Goal: Transaction & Acquisition: Purchase product/service

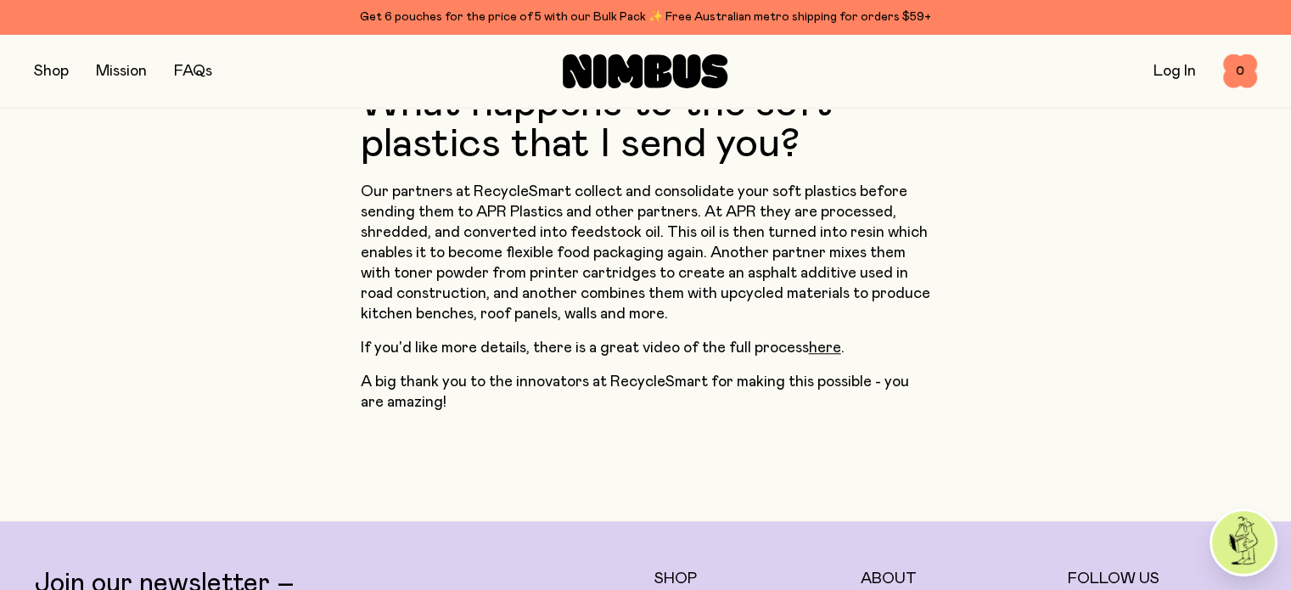
scroll to position [1375, 0]
click at [818, 340] on link "here" at bounding box center [825, 347] width 32 height 15
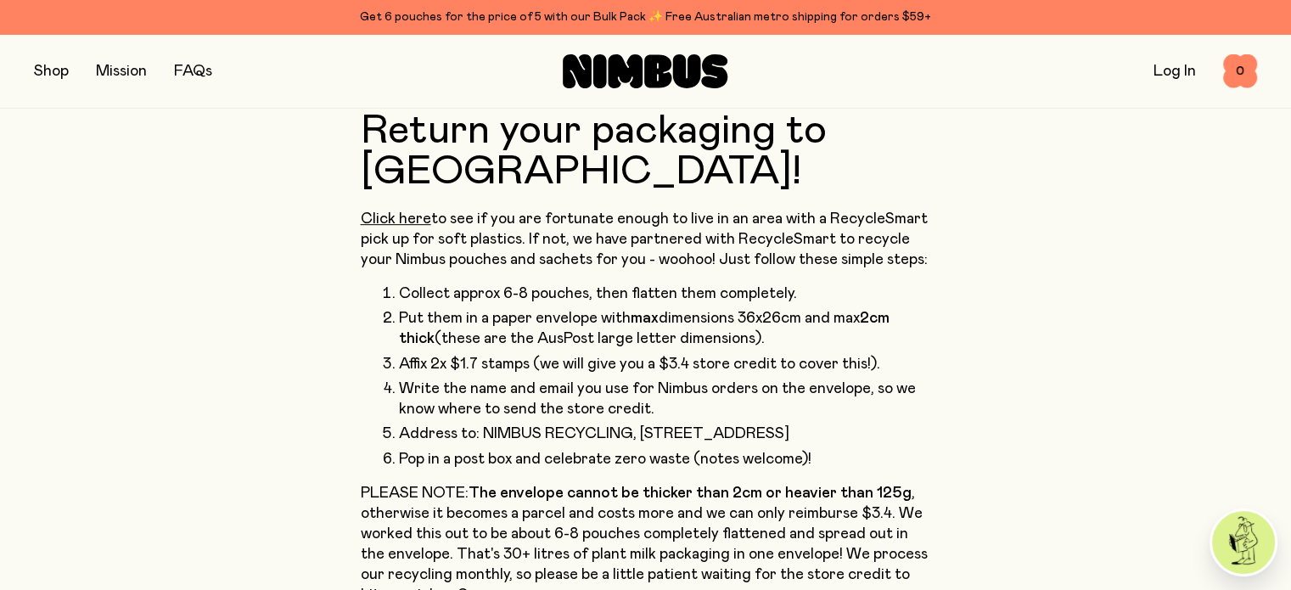
scroll to position [778, 0]
click at [51, 70] on button "button" at bounding box center [51, 71] width 35 height 24
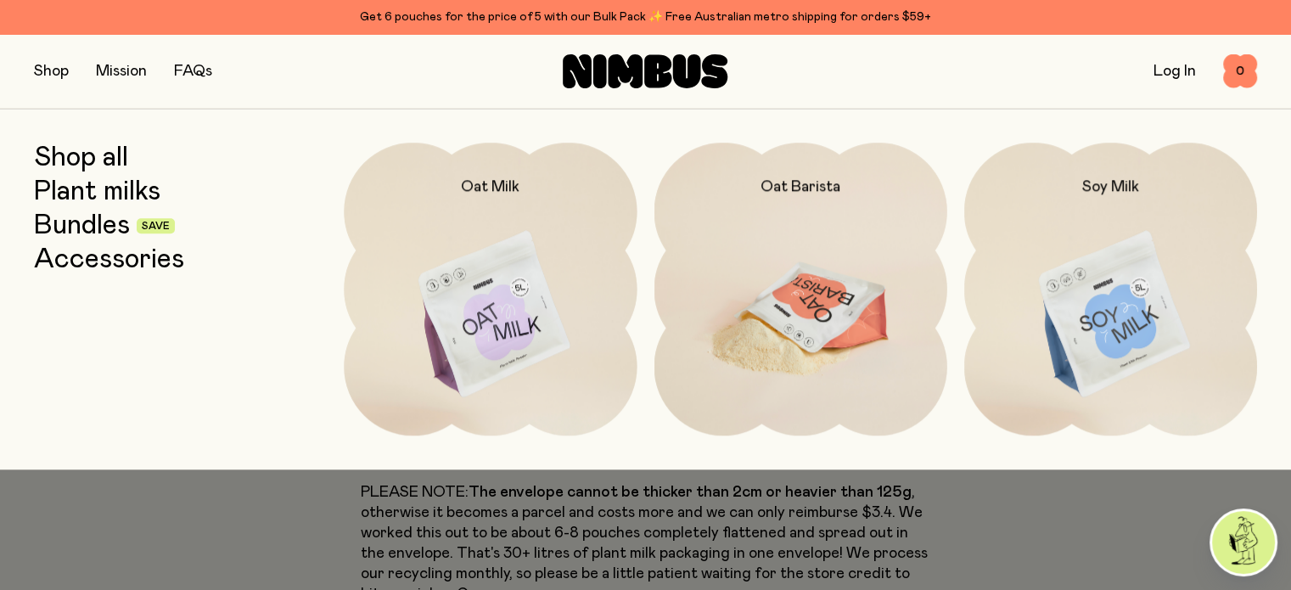
click at [789, 284] on img at bounding box center [801, 315] width 293 height 345
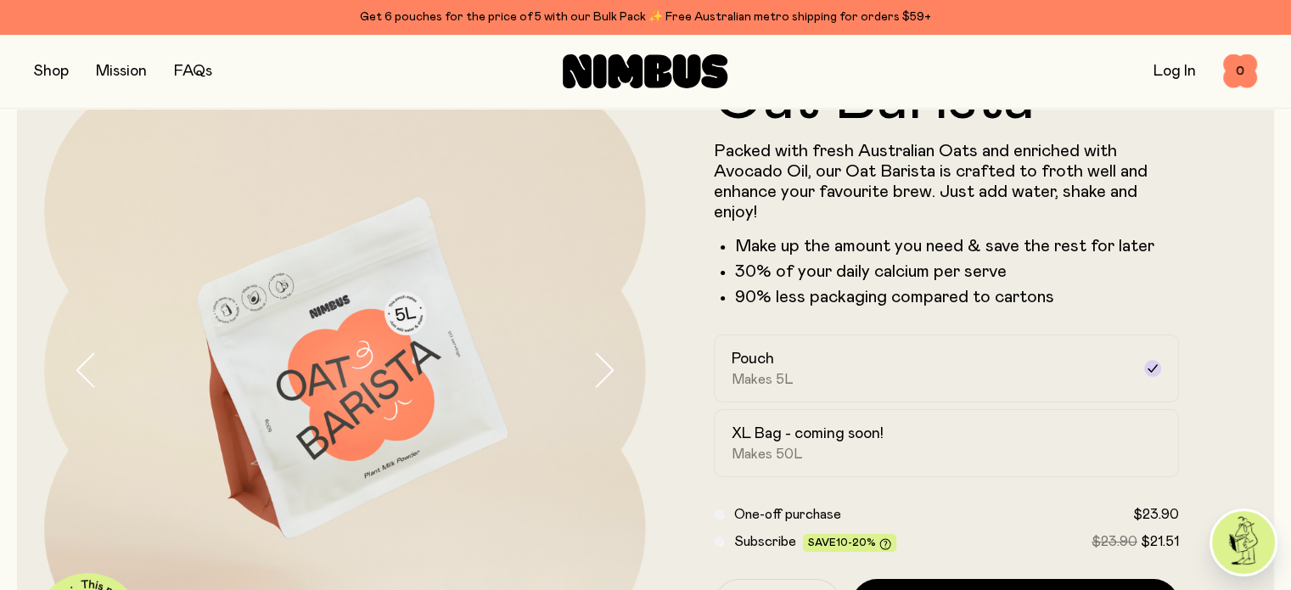
scroll to position [105, 0]
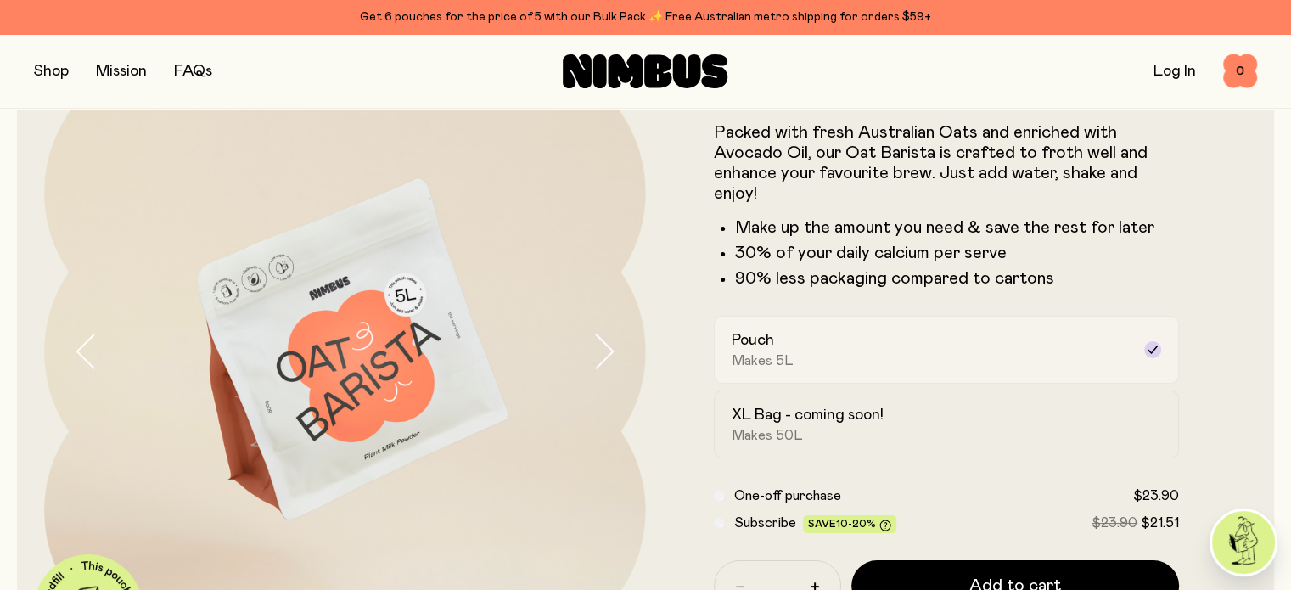
click at [801, 369] on div "Pouch Makes 5L" at bounding box center [932, 349] width 400 height 39
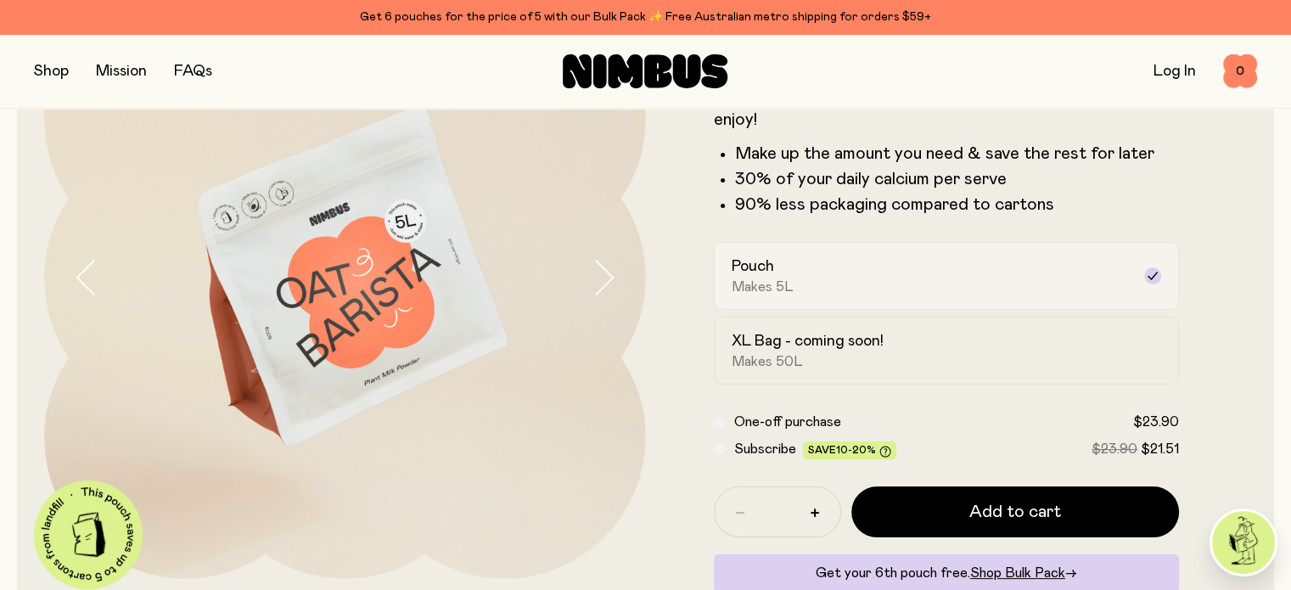
scroll to position [180, 0]
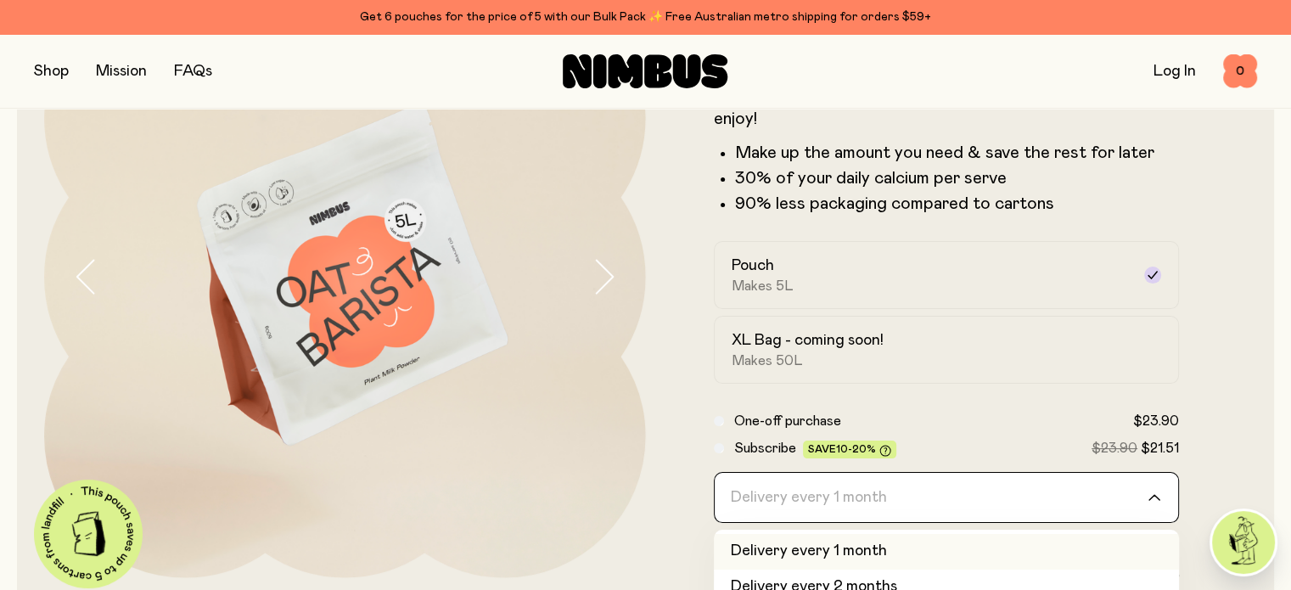
click at [859, 503] on div "Delivery every 1 month" at bounding box center [932, 497] width 434 height 49
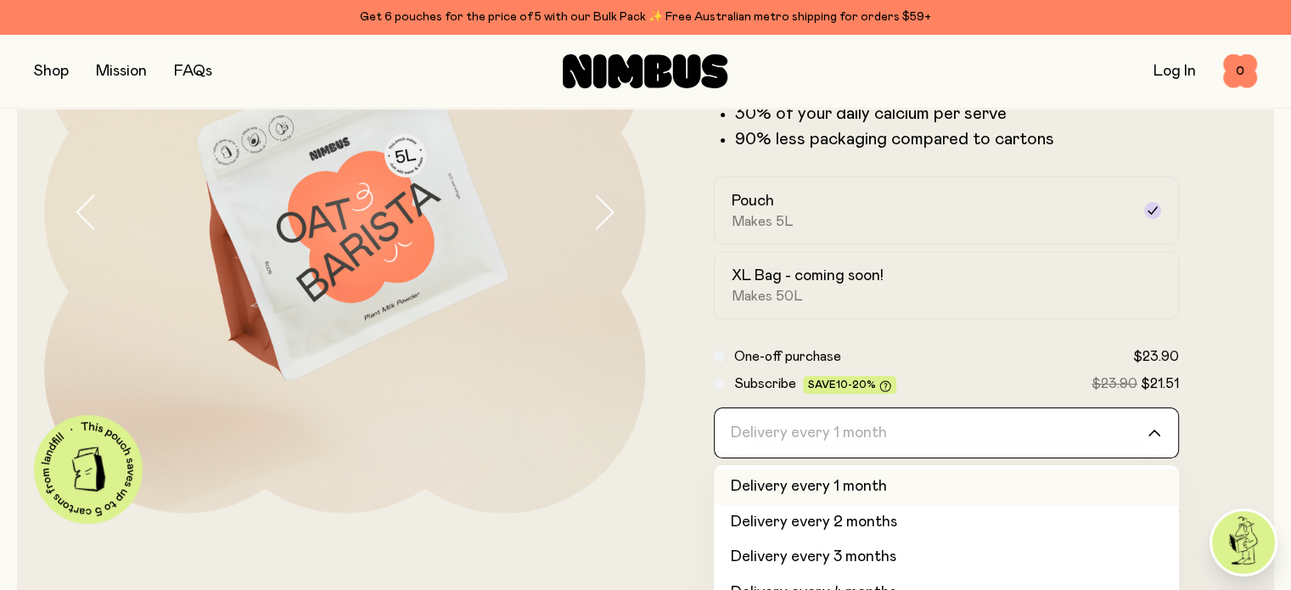
scroll to position [71, 0]
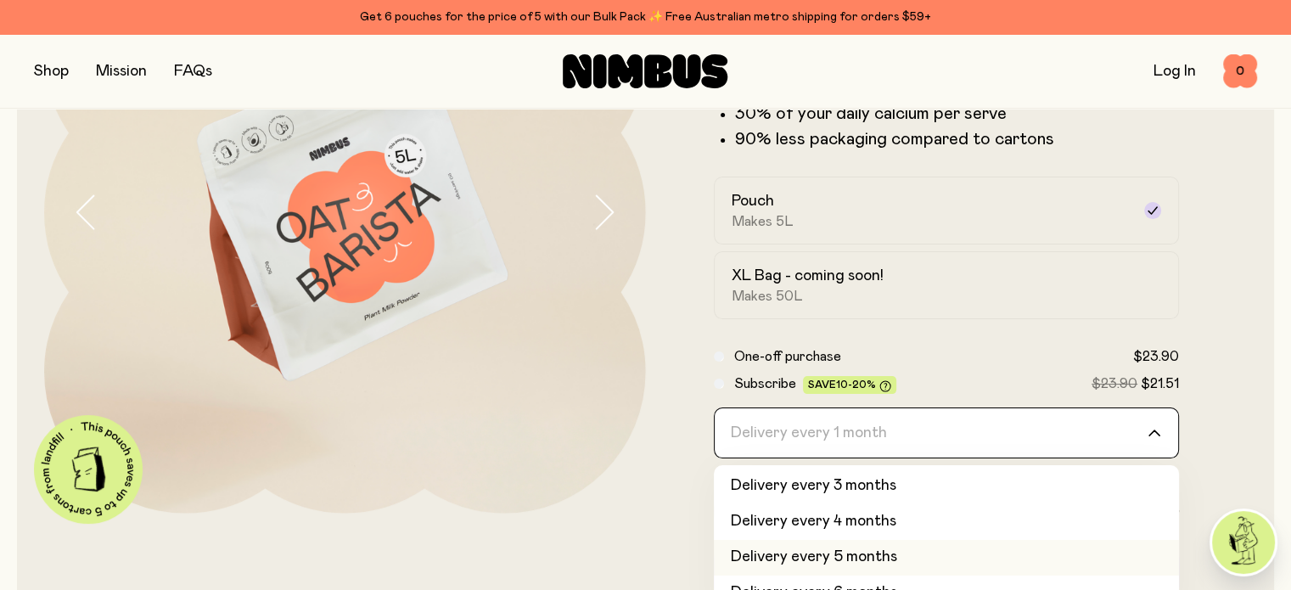
click at [824, 567] on li "Delivery every 5 months" at bounding box center [947, 558] width 466 height 36
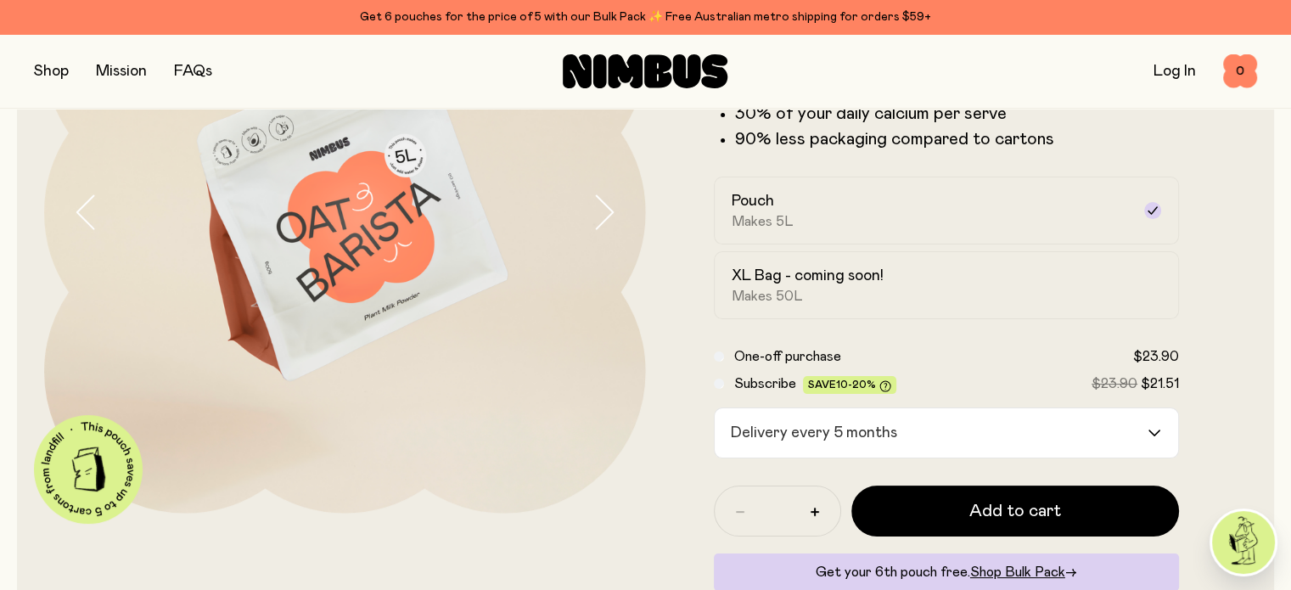
click at [1198, 424] on form "Oat Barista Packed with fresh Australian Oats and enriched with Avocado Oil, ou…" at bounding box center [947, 270] width 602 height 717
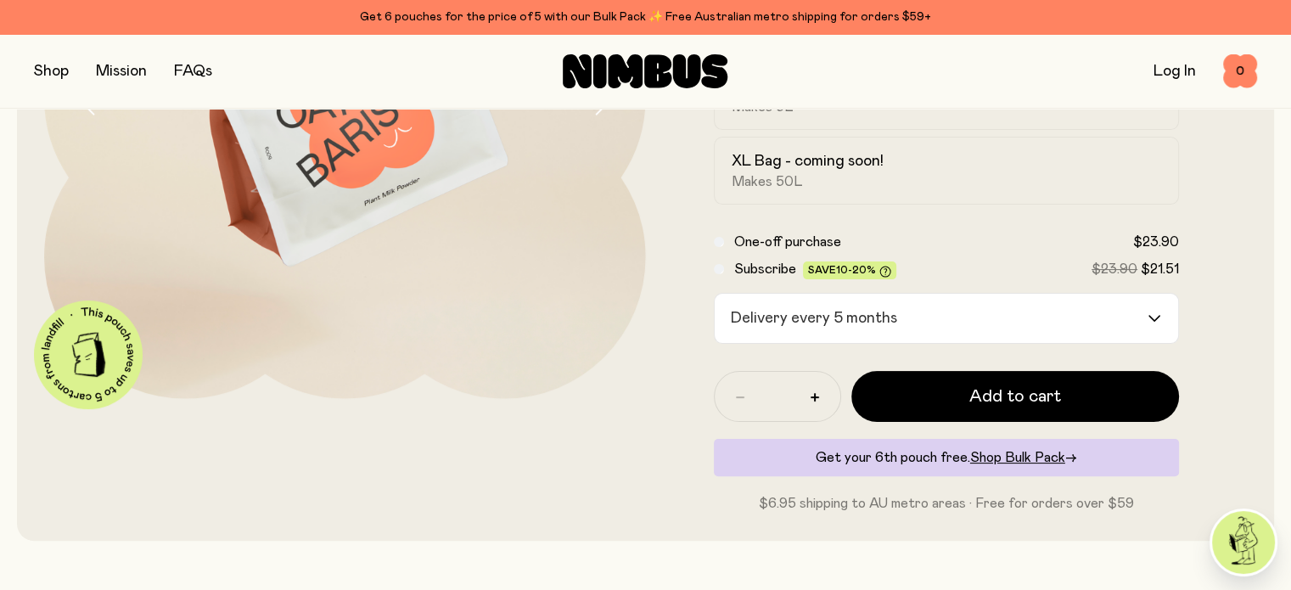
scroll to position [374, 0]
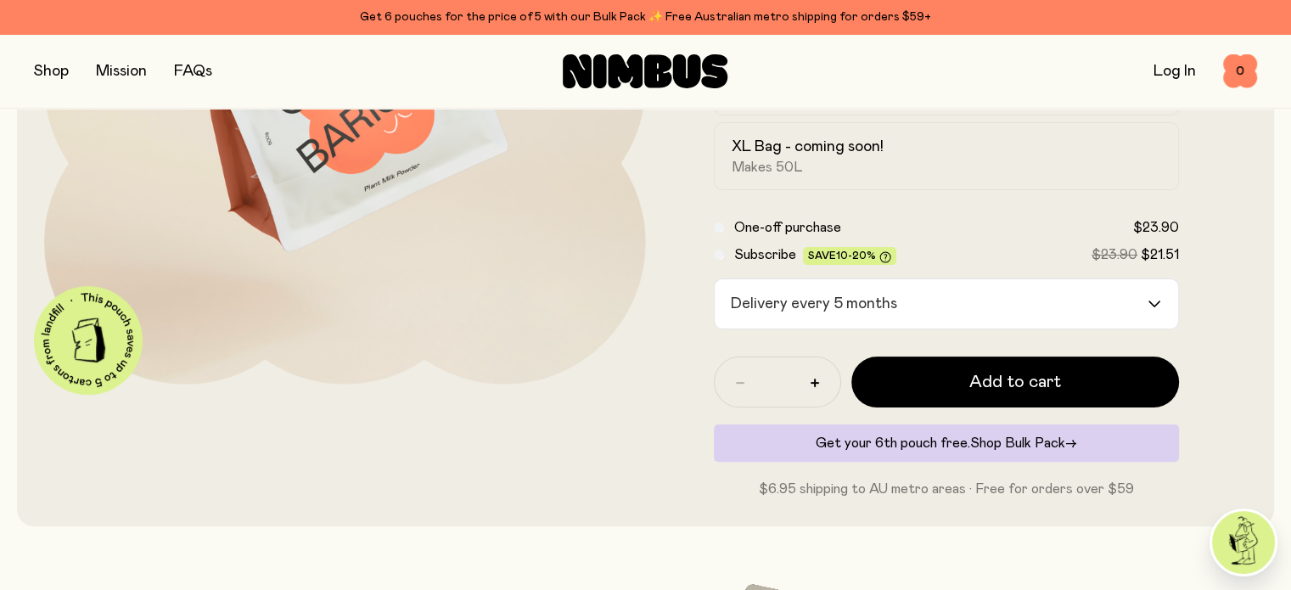
click at [998, 450] on span "Shop Bulk Pack" at bounding box center [1017, 443] width 95 height 14
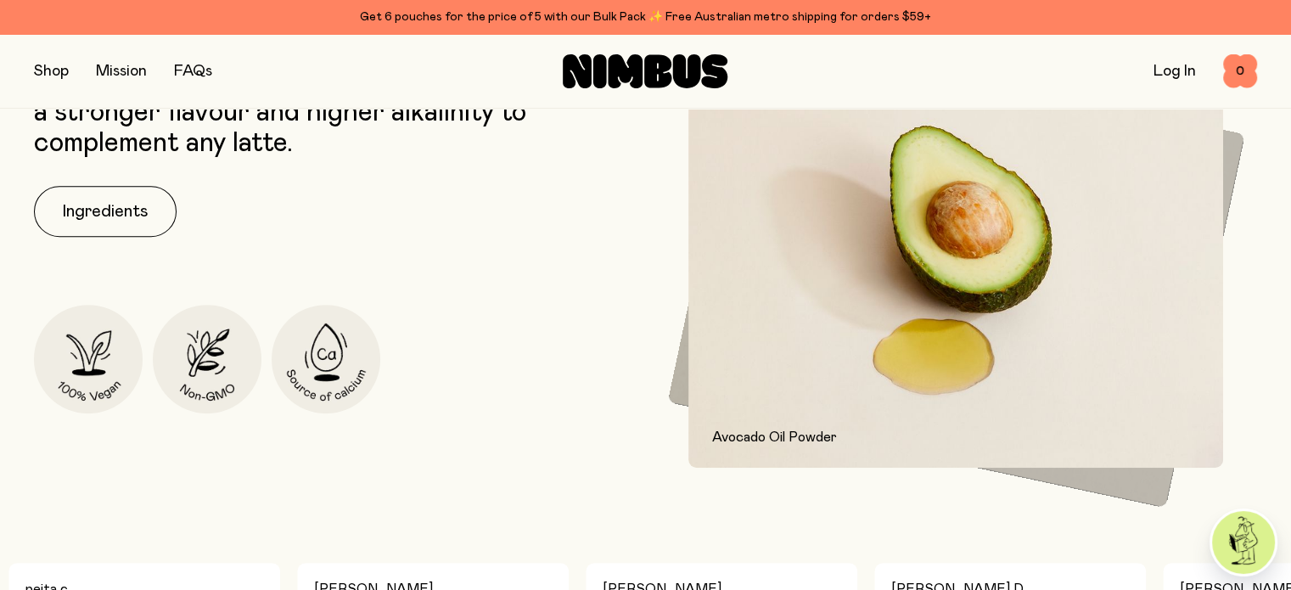
scroll to position [808, 0]
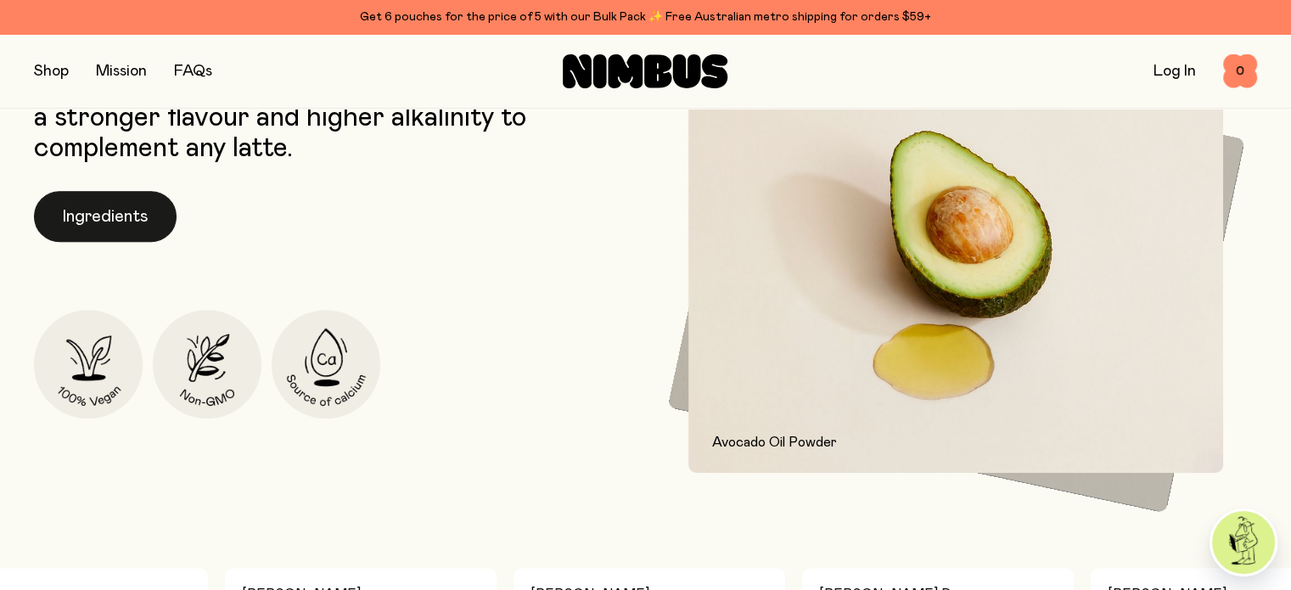
click at [127, 223] on button "Ingredients" at bounding box center [105, 216] width 143 height 51
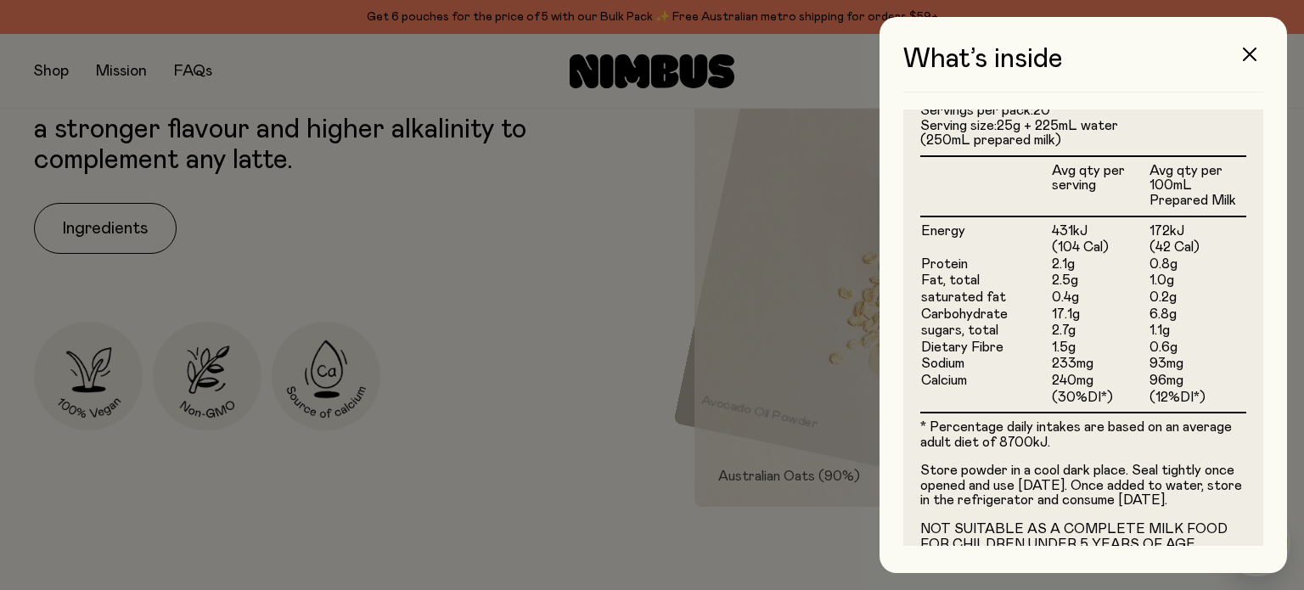
scroll to position [526, 0]
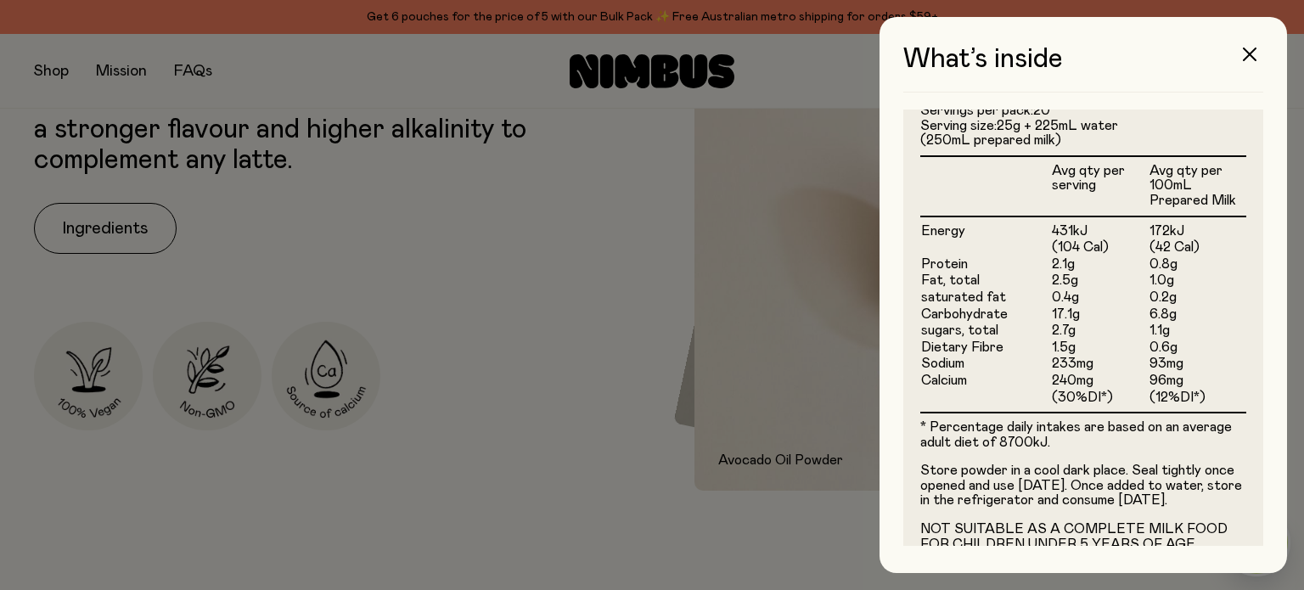
click at [557, 267] on div at bounding box center [652, 295] width 1304 height 590
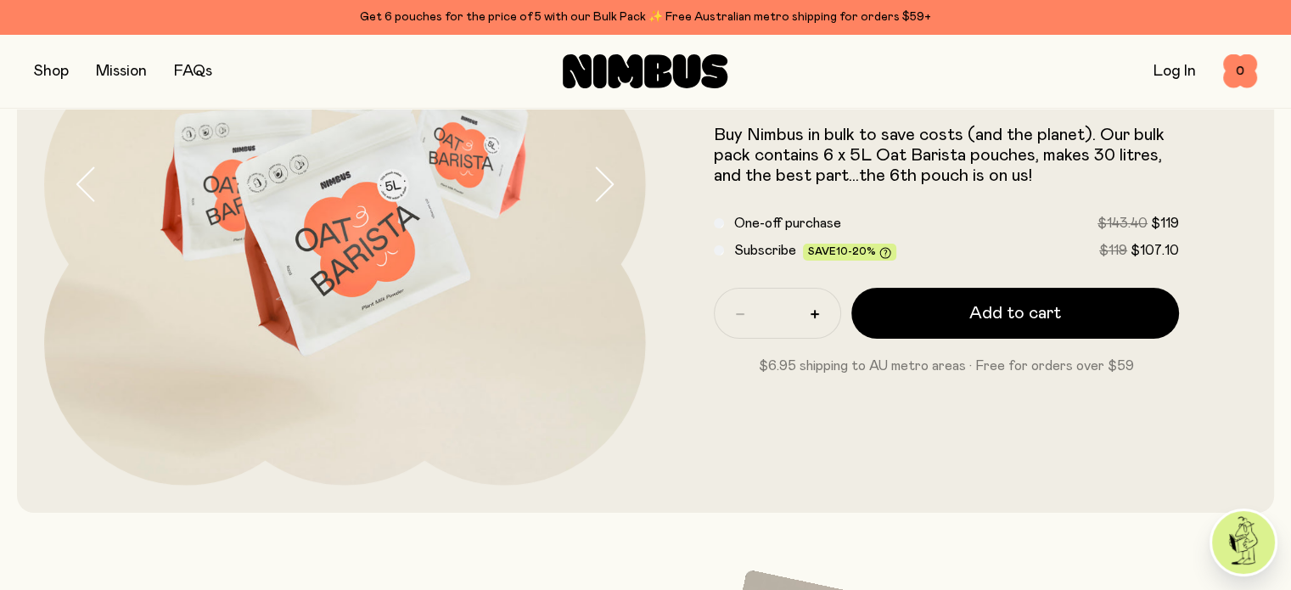
scroll to position [0, 0]
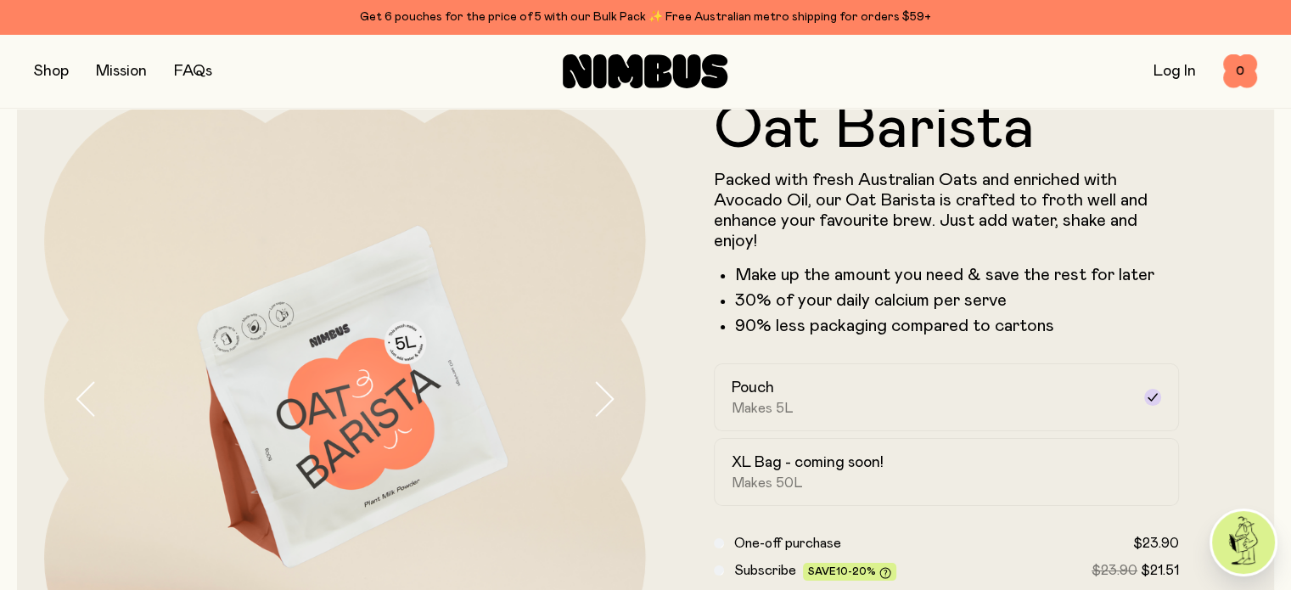
scroll to position [47, 0]
